Goal: Task Accomplishment & Management: Complete application form

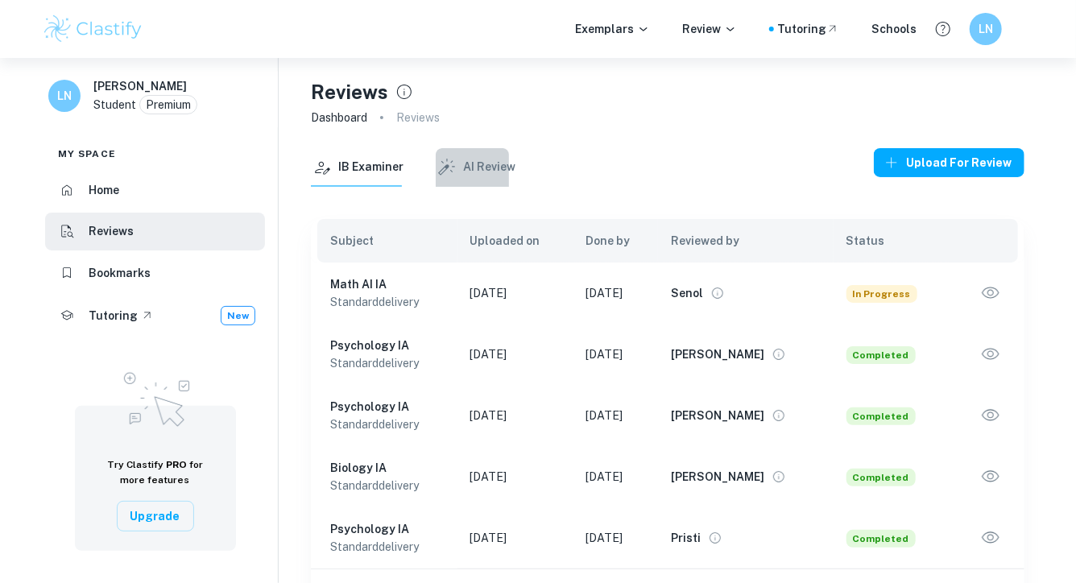
click at [484, 160] on button "AI Review" at bounding box center [476, 167] width 80 height 39
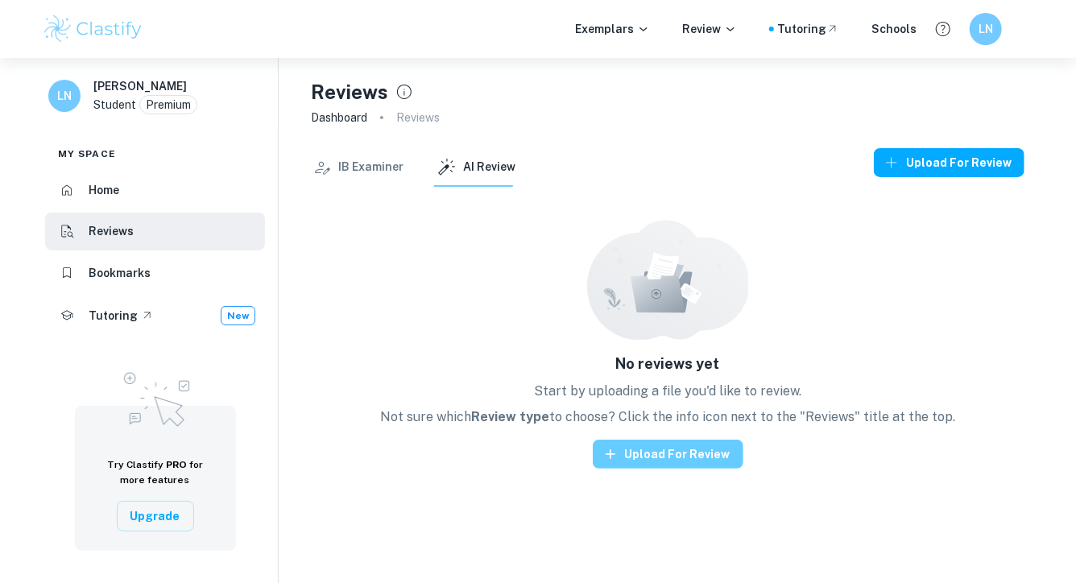
click at [630, 455] on button "Upload for review" at bounding box center [668, 454] width 151 height 29
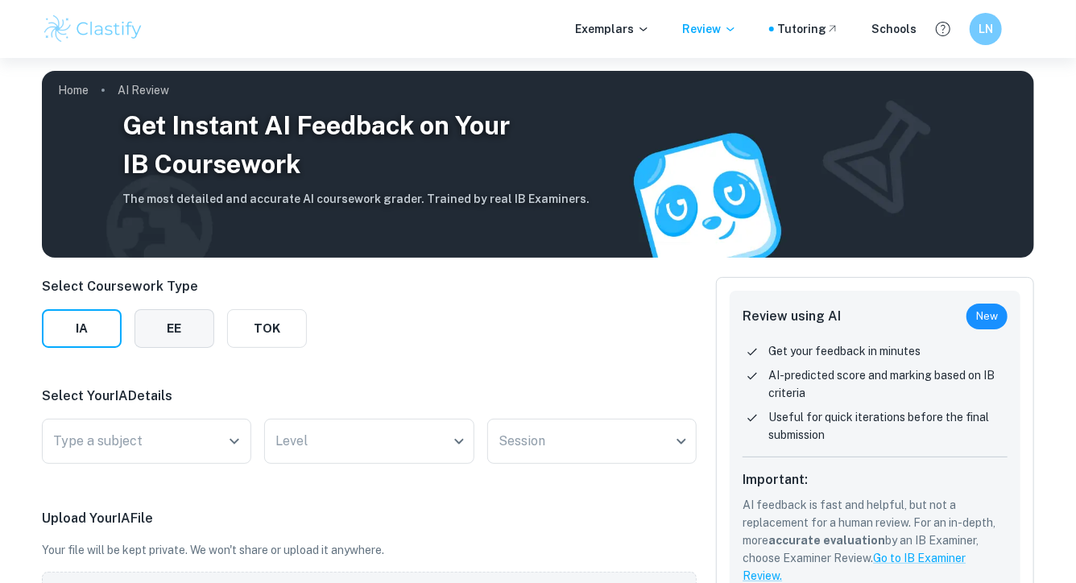
click at [185, 337] on button "EE" at bounding box center [174, 328] width 80 height 39
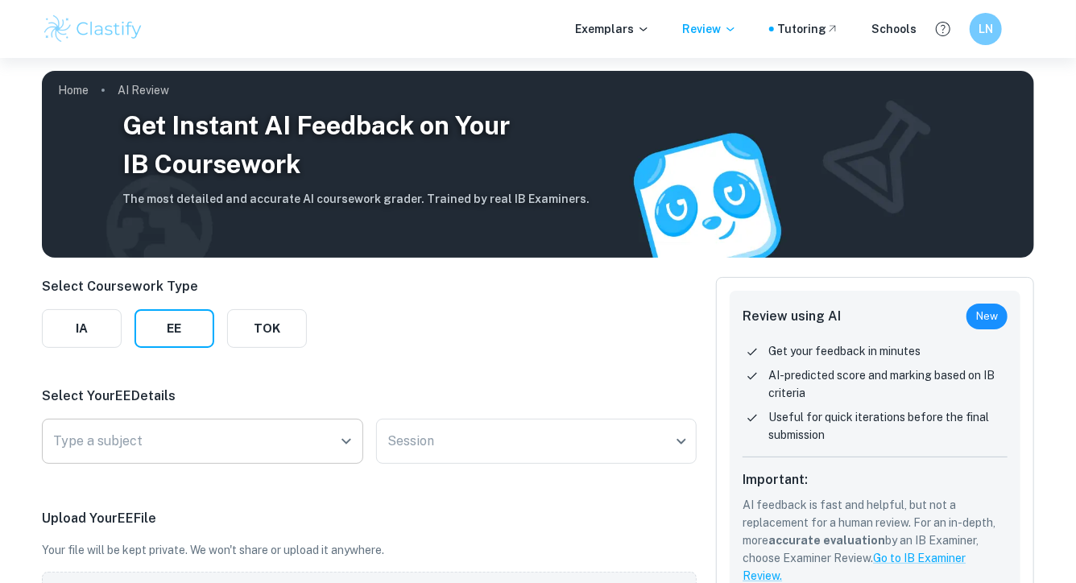
click at [188, 444] on input "Type a subject" at bounding box center [190, 441] width 283 height 31
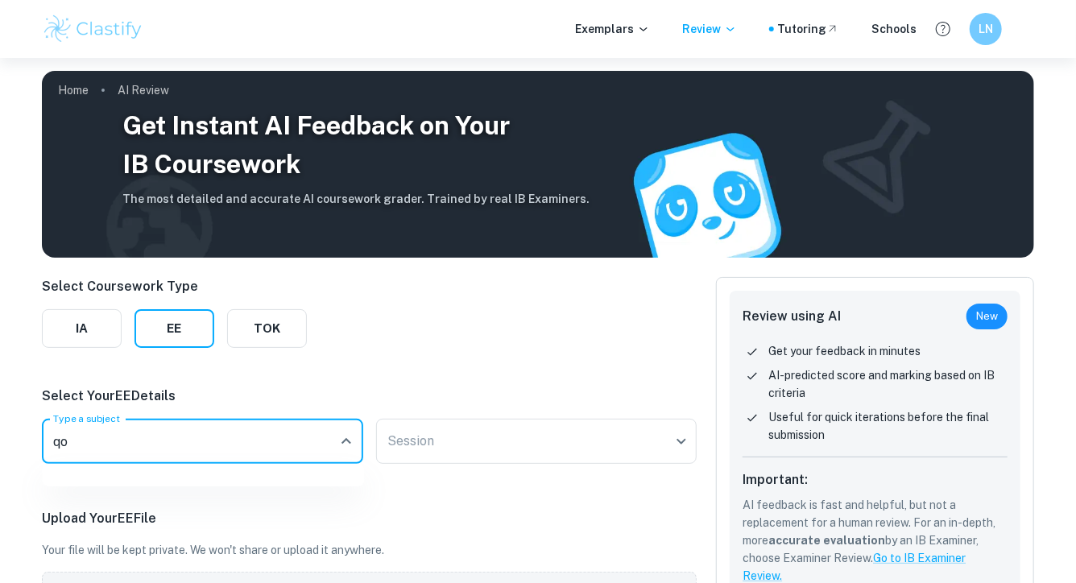
type input "q"
type input "world"
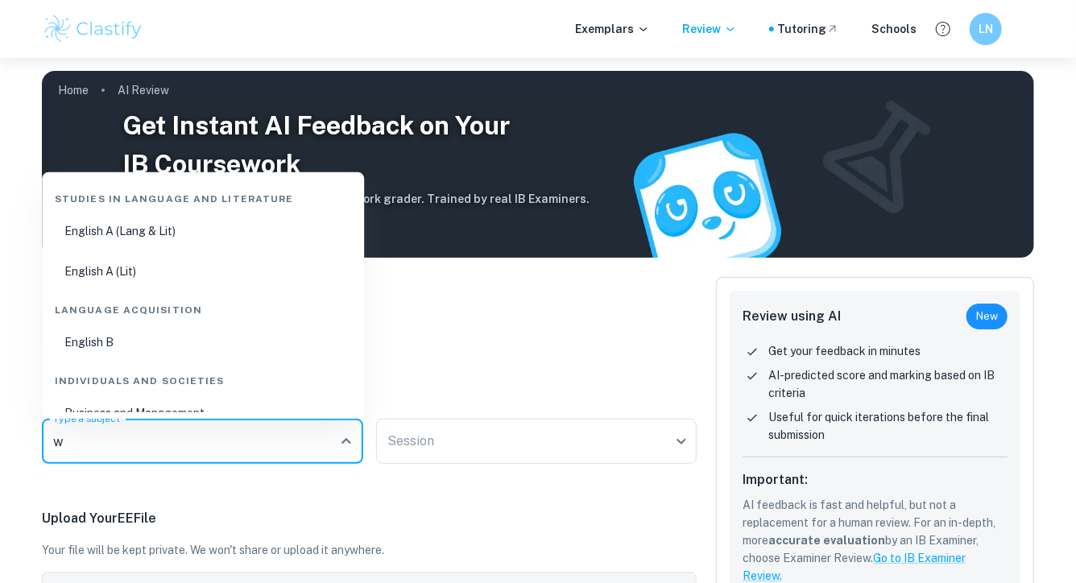
type input "wo"
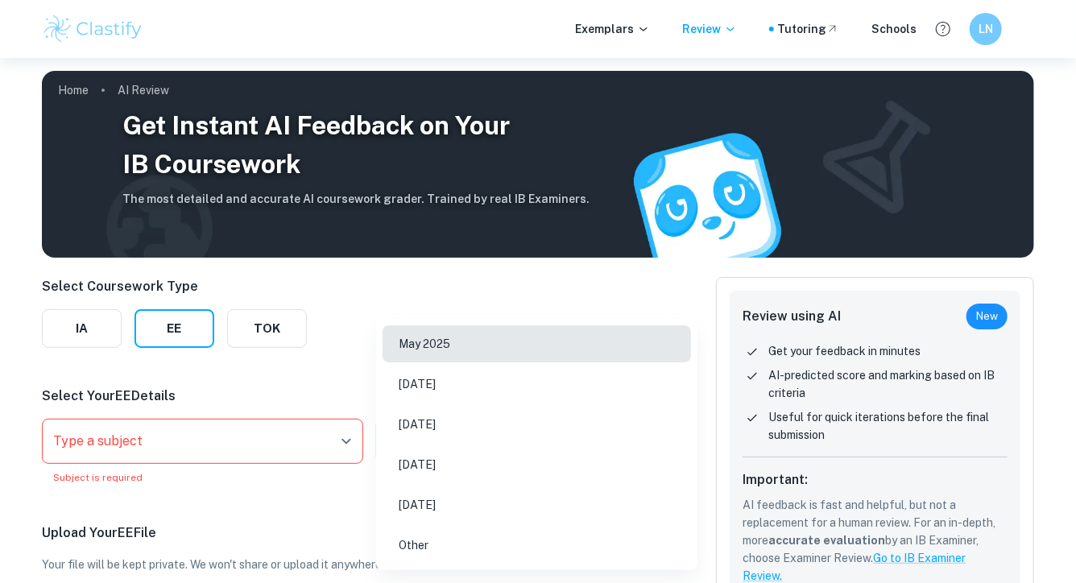
click at [415, 455] on body "We value your privacy We use cookies to enhance your browsing experience, serve…" at bounding box center [538, 349] width 1076 height 583
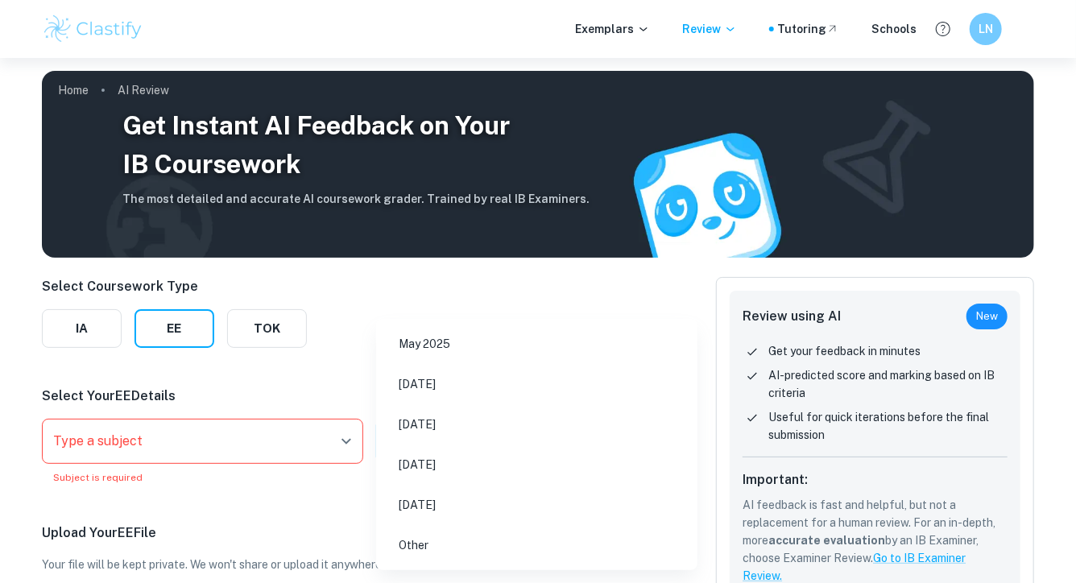
click at [328, 383] on div at bounding box center [538, 291] width 1076 height 583
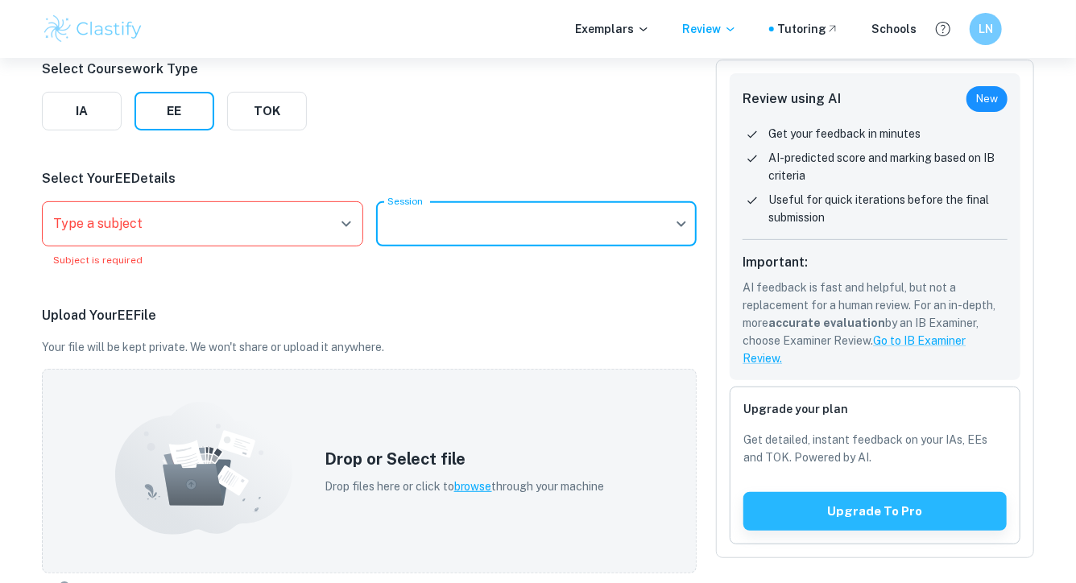
scroll to position [834, 0]
